Goal: Find contact information: Find contact information

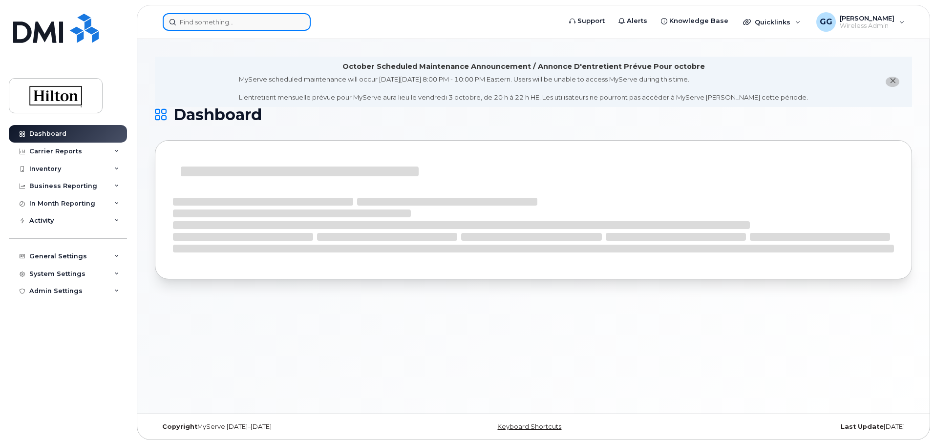
click at [203, 22] on input at bounding box center [237, 22] width 148 height 18
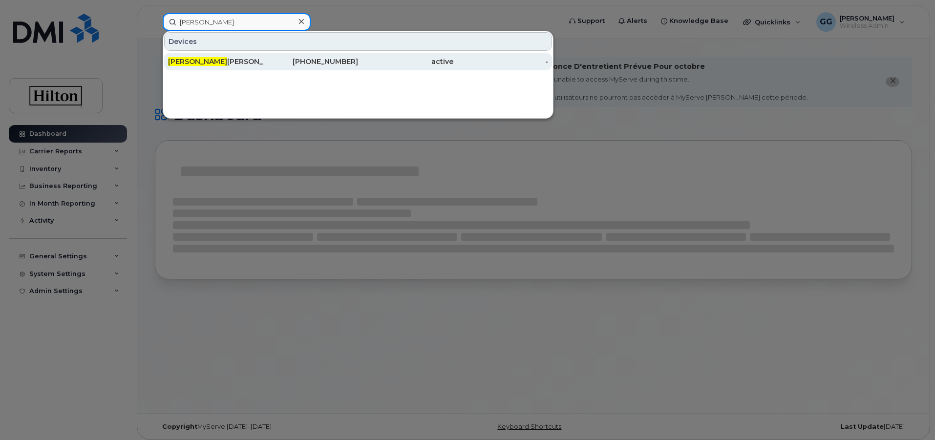
type input "[PERSON_NAME]"
click at [326, 60] on div "[PHONE_NUMBER]" at bounding box center [310, 62] width 95 height 10
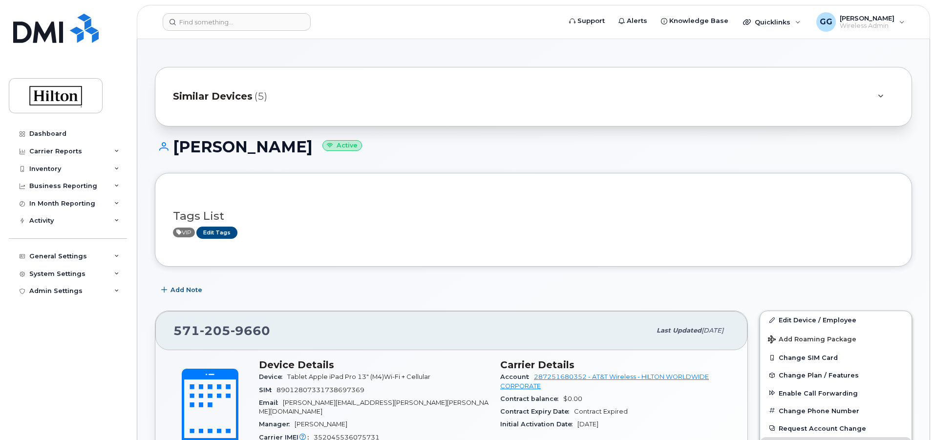
scroll to position [49, 0]
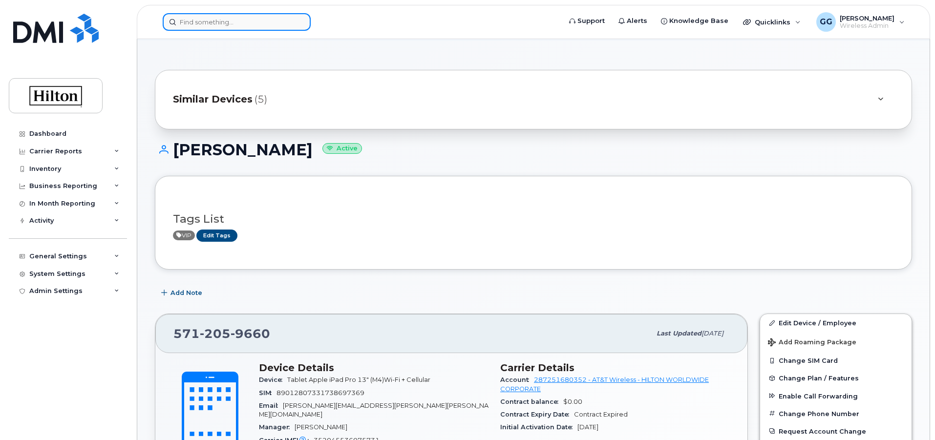
click at [212, 23] on input at bounding box center [237, 22] width 148 height 18
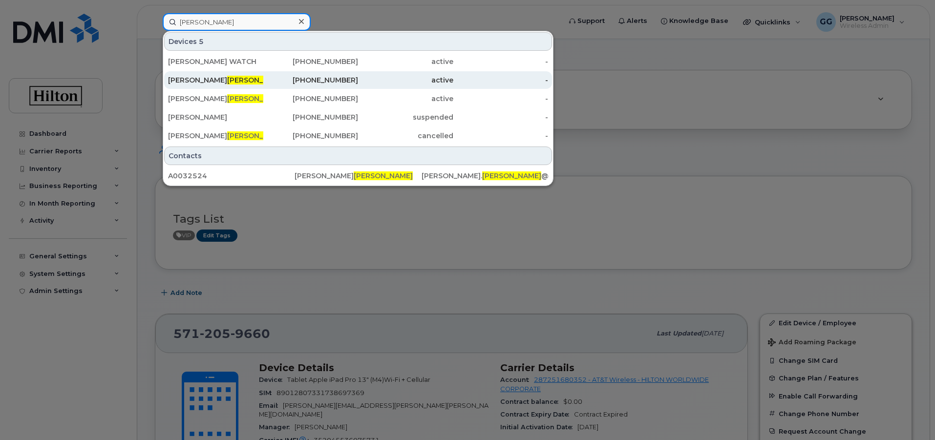
type input "[PERSON_NAME]"
click at [335, 77] on div "[PHONE_NUMBER]" at bounding box center [310, 80] width 95 height 10
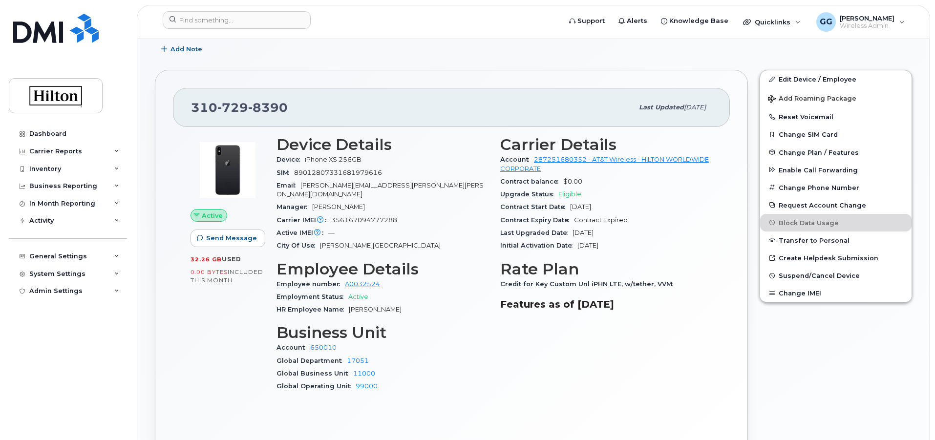
scroll to position [293, 0]
drag, startPoint x: 295, startPoint y: 104, endPoint x: 171, endPoint y: 93, distance: 124.0
click at [171, 93] on div "310 729 8390 Last updated Sep 19, 2025 Active Send Message 32.26 GB  used 0.00 …" at bounding box center [451, 265] width 593 height 393
copy span "310 729 8390"
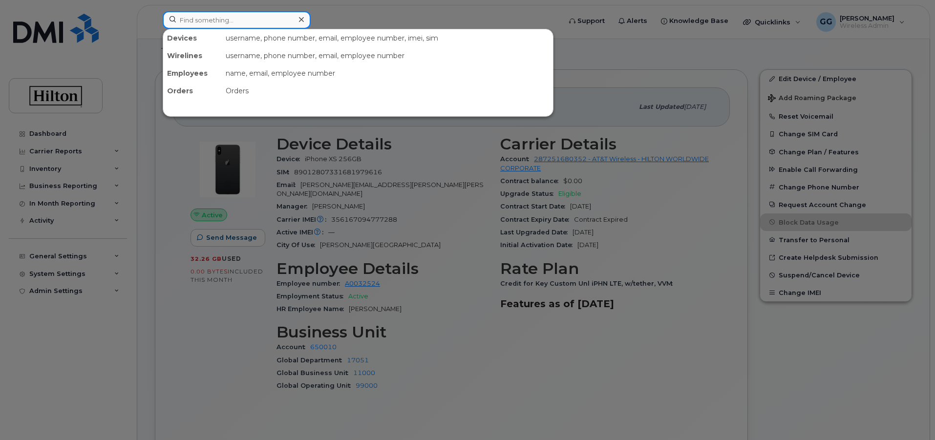
click at [205, 25] on input at bounding box center [237, 20] width 148 height 18
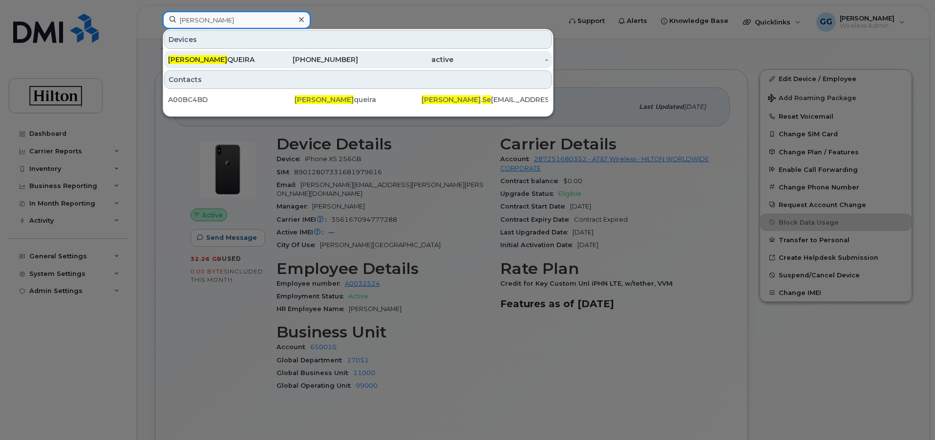
type input "ian se"
click at [349, 55] on div "213-300-2185" at bounding box center [310, 60] width 95 height 10
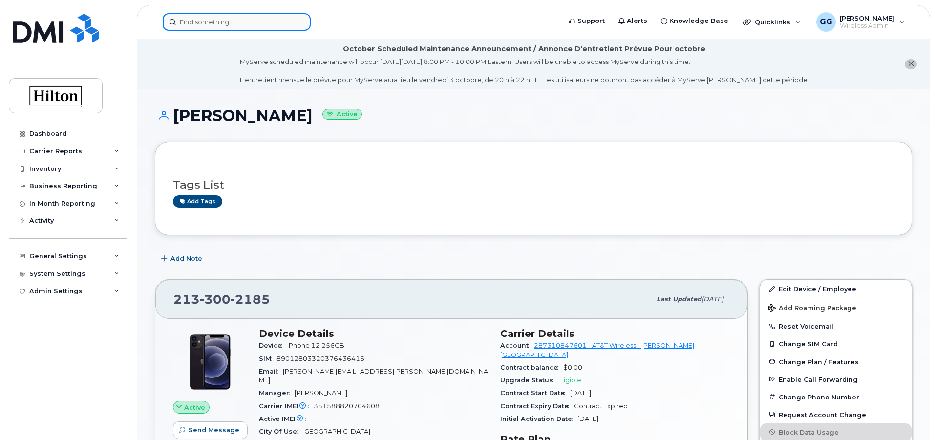
click at [205, 21] on input at bounding box center [237, 22] width 148 height 18
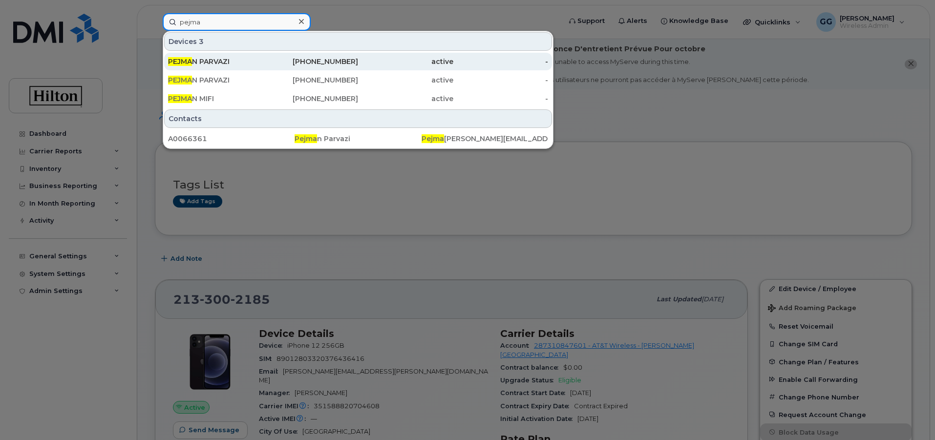
type input "pejma"
click at [327, 67] on div "928-202-6183" at bounding box center [310, 62] width 95 height 18
